Goal: Task Accomplishment & Management: Manage account settings

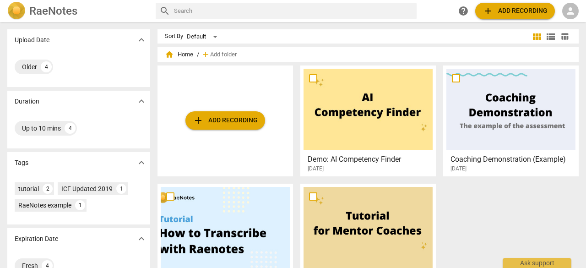
click at [62, 5] on h2 "RaeNotes" at bounding box center [53, 11] width 48 height 13
click at [571, 13] on span "person" at bounding box center [570, 10] width 11 height 11
click at [565, 20] on li "Login" at bounding box center [562, 22] width 33 height 22
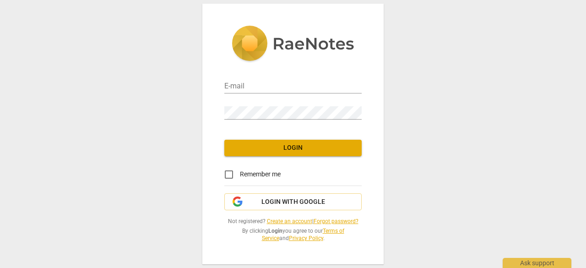
type input "[EMAIL_ADDRESS][DOMAIN_NAME]"
click at [339, 148] on span "Login" at bounding box center [293, 147] width 123 height 9
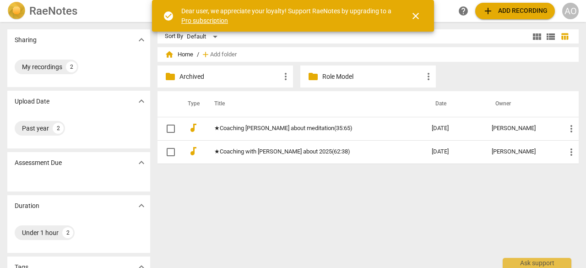
click at [417, 16] on span "close" at bounding box center [415, 16] width 11 height 11
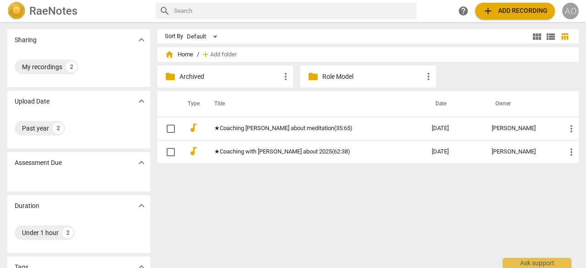
click at [572, 8] on div "AO" at bounding box center [570, 11] width 16 height 16
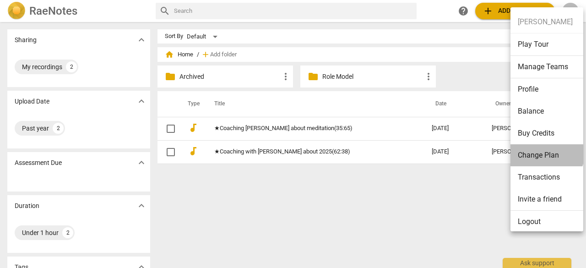
click at [536, 152] on li "Change Plan" at bounding box center [548, 155] width 76 height 22
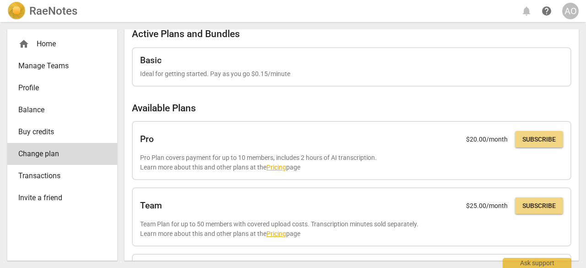
scroll to position [8, 0]
